Goal: Navigation & Orientation: Find specific page/section

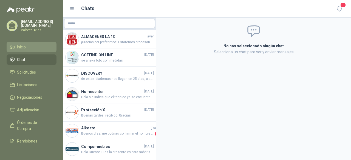
click at [32, 44] on li "Inicio" at bounding box center [31, 47] width 43 height 6
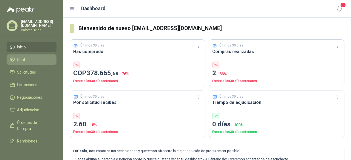
click at [24, 55] on link "Chat" at bounding box center [32, 60] width 50 height 10
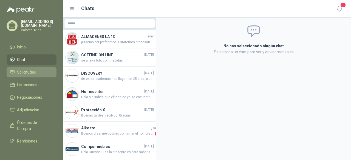
click at [35, 73] on span "Solicitudes" at bounding box center [26, 72] width 19 height 6
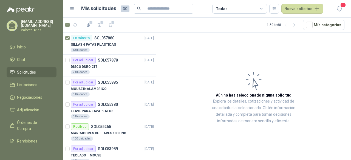
click at [64, 25] on article "1 1 1 1 - 50 de 68 Mís categorías" at bounding box center [207, 25] width 288 height 15
click at [346, 14] on header "Mis solicitudes 30 Todas Nueva solicitud 1" at bounding box center [207, 9] width 288 height 18
